Goal: Task Accomplishment & Management: Manage account settings

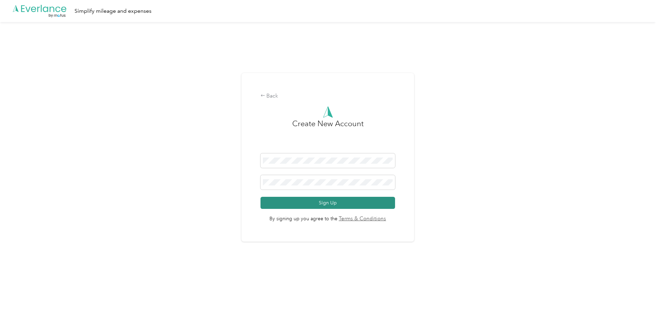
click at [314, 205] on button "Sign Up" at bounding box center [328, 203] width 135 height 12
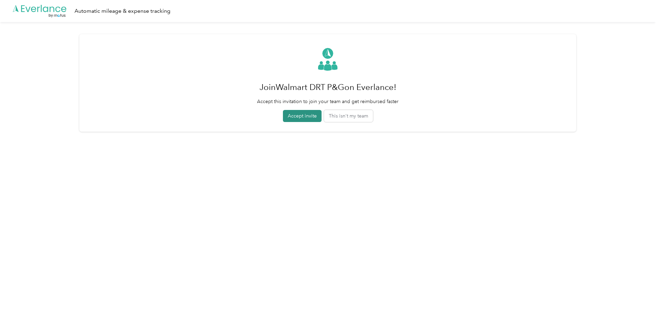
click at [303, 117] on button "Accept invite" at bounding box center [302, 116] width 39 height 12
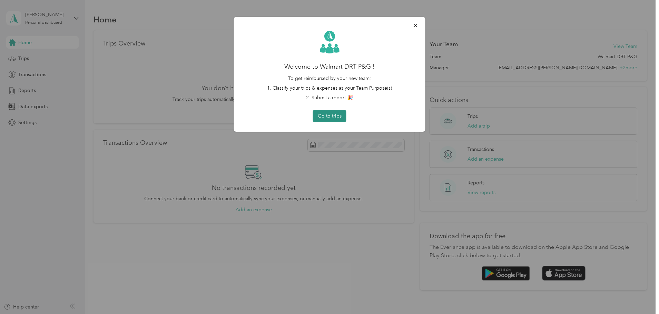
click at [333, 119] on button "Go to trips" at bounding box center [329, 116] width 33 height 12
